Goal: Information Seeking & Learning: Understand process/instructions

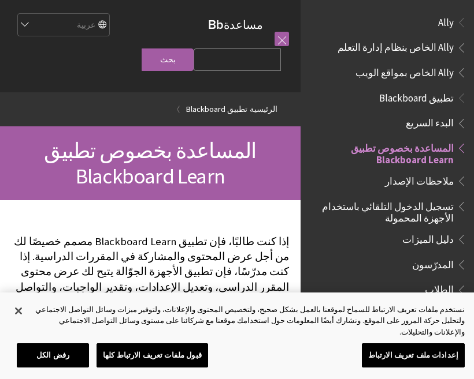
scroll to position [120, 0]
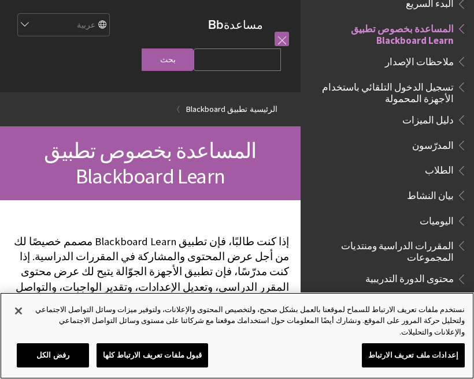
click at [25, 319] on button "إغلاق" at bounding box center [18, 311] width 25 height 25
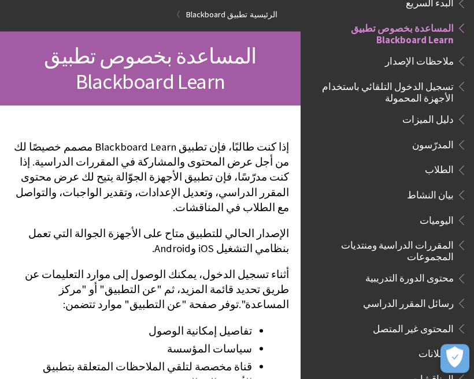
scroll to position [95, 0]
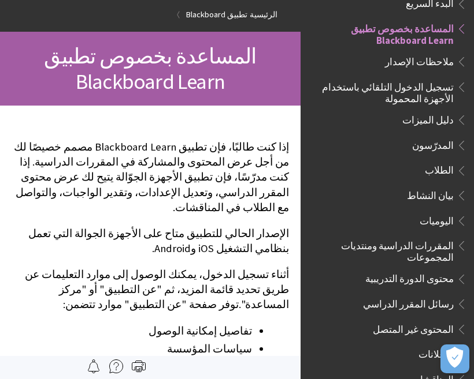
click at [382, 82] on span "تسجيل الدخول التلقائي باستخدام الأجهزة المحمولة" at bounding box center [383, 90] width 139 height 27
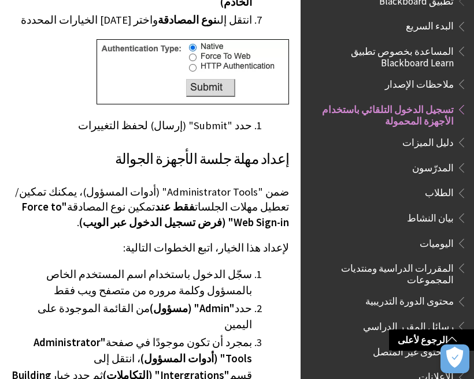
scroll to position [92, 0]
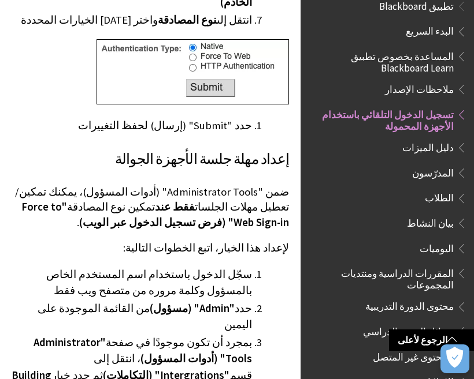
click at [445, 195] on span "الطلاب" at bounding box center [438, 197] width 29 height 16
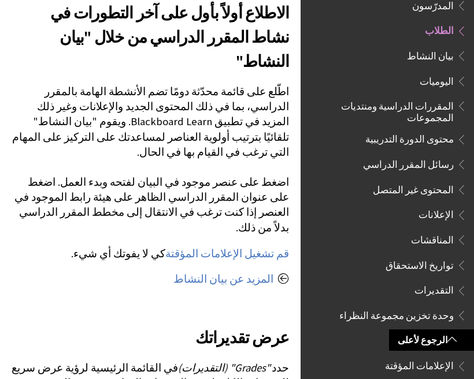
scroll to position [1149, 0]
